Goal: Information Seeking & Learning: Understand process/instructions

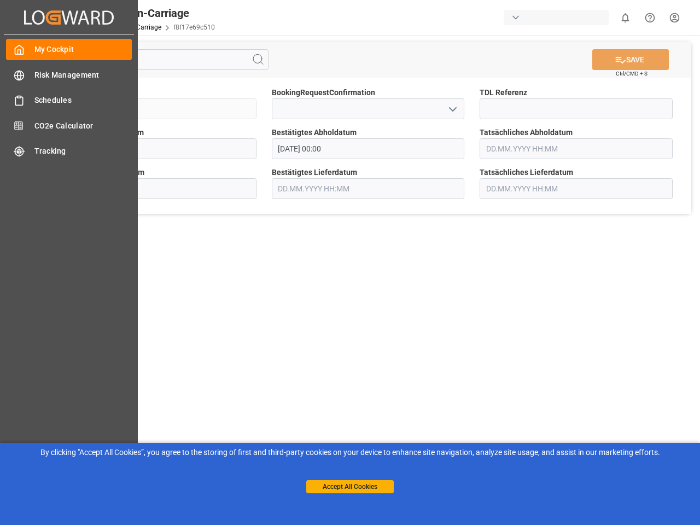
click at [350, 263] on main "SAVE Ctrl/CMD + S Sendung QKA25-009908 BookingRequestConfirmation TDL Referenz …" at bounding box center [368, 277] width 660 height 484
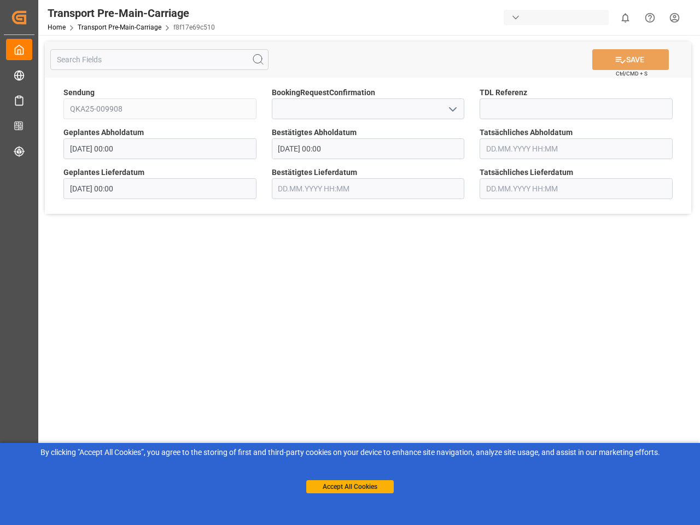
click at [27, 17] on icon "Created by potrace 1.15, written by [PERSON_NAME] [DATE]-[DATE]" at bounding box center [19, 18] width 16 height 18
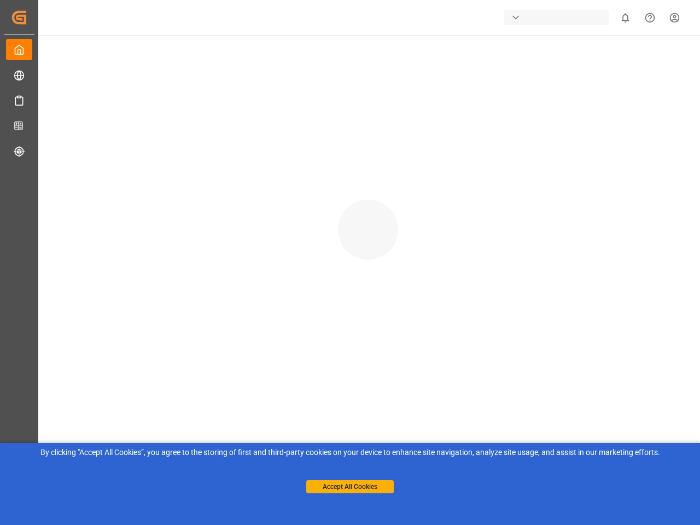
click at [559, 18] on div "button" at bounding box center [556, 17] width 105 height 15
click at [625, 18] on html "Created by potrace 1.15, written by [PERSON_NAME] [DATE]-[DATE] Created by potr…" at bounding box center [350, 262] width 700 height 525
click at [650, 18] on icon "Help Center" at bounding box center [650, 17] width 11 height 11
click at [258, 60] on div at bounding box center [368, 219] width 664 height 368
click at [631, 60] on div "© 2025 Logward. All rights reserved. Version 1.1.127 Company Home About Us Part…" at bounding box center [368, 378] width 664 height 686
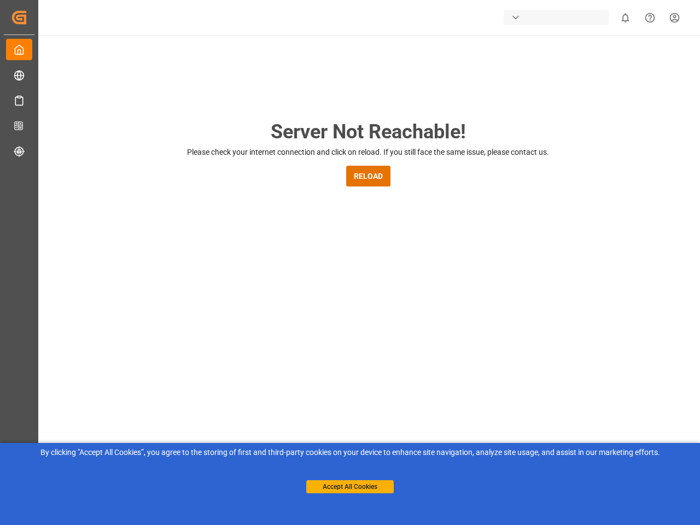
click at [452, 109] on div "Server Not Reachable! Please check your internet connection and click on reload…" at bounding box center [368, 419] width 664 height 768
click at [350, 487] on button "Accept All Cookies" at bounding box center [350, 486] width 88 height 13
